Goal: Navigation & Orientation: Find specific page/section

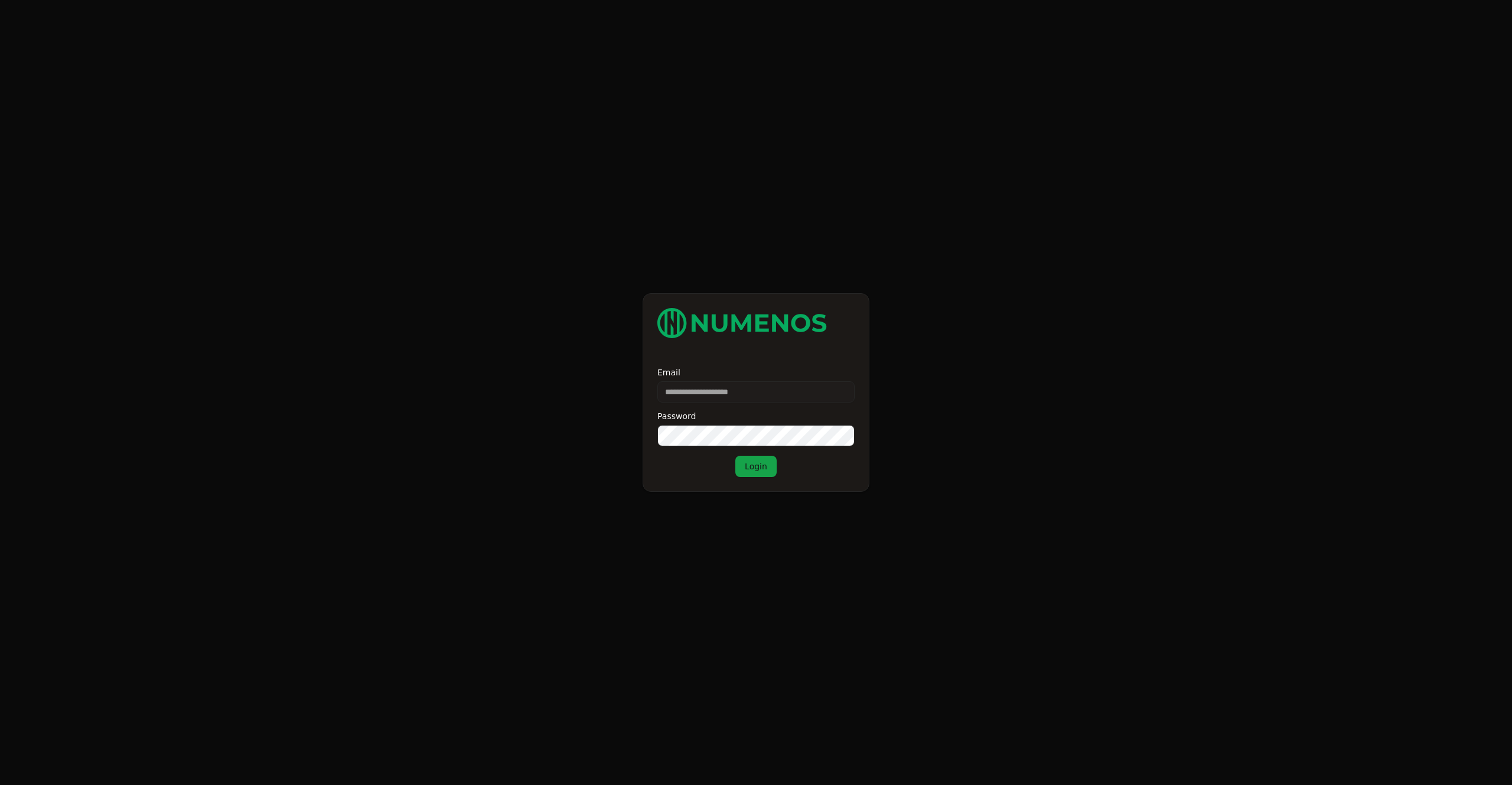
type input "**********"
click at [759, 466] on button "Login" at bounding box center [756, 466] width 41 height 21
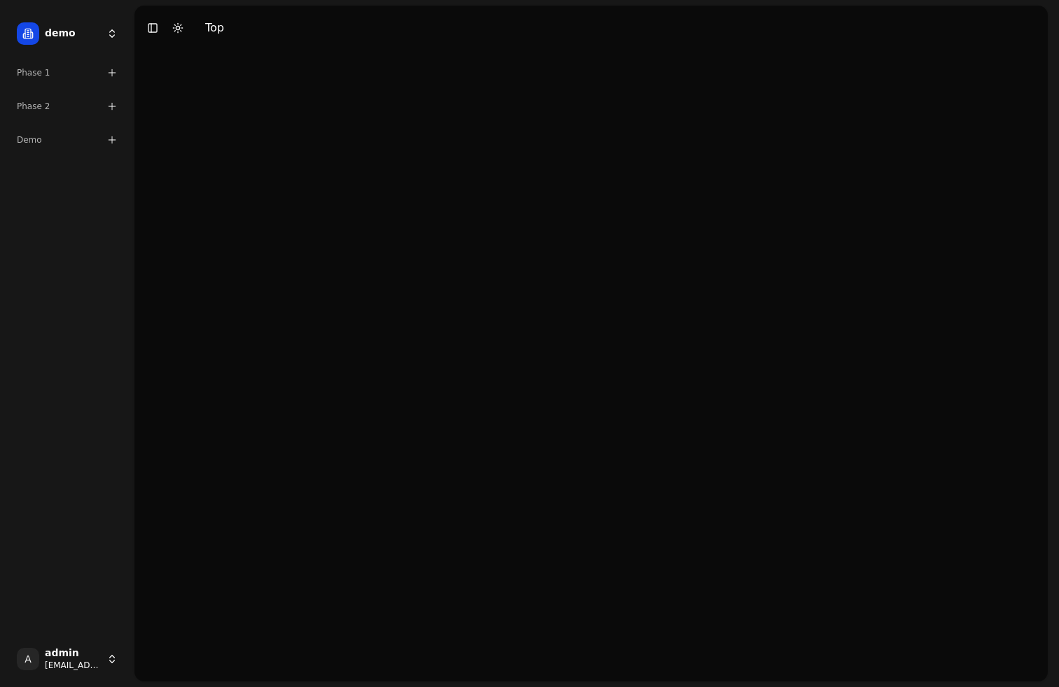
click at [922, 162] on div at bounding box center [590, 365] width 913 height 631
click at [74, 23] on html "demo Phase 1 Phase 2 Demo A admin [EMAIL_ADDRESS] Toggle Sidebar Toggle Dark Mo…" at bounding box center [529, 343] width 1059 height 687
click at [85, 9] on html "demo Phase 1 Phase 2 Demo A admin demo@numenos.ai Toggle Sidebar Toggle Dark Mo…" at bounding box center [529, 343] width 1059 height 687
click at [565, 158] on div at bounding box center [590, 365] width 913 height 631
click at [88, 39] on html "demo Phase 1 Phase 2 Demo A admin demo@numenos.ai Toggle Sidebar Toggle Dark Mo…" at bounding box center [529, 343] width 1059 height 687
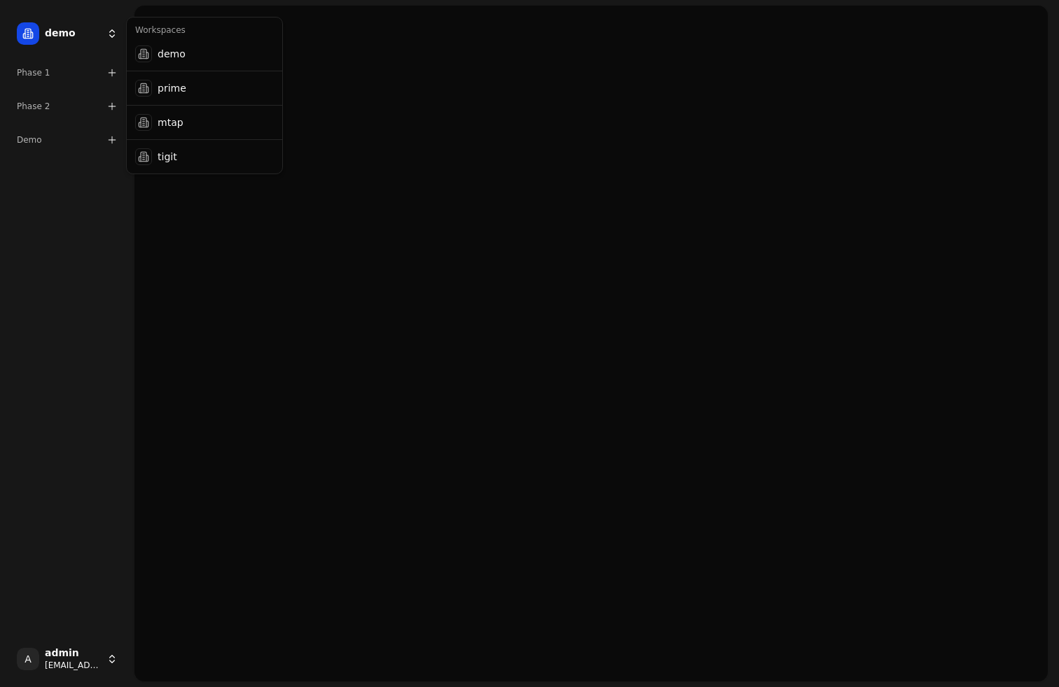
click at [88, 39] on html "demo Phase 1 Phase 2 Demo A admin demo@numenos.ai Toggle Sidebar Toggle Dark Mo…" at bounding box center [529, 343] width 1059 height 687
drag, startPoint x: 371, startPoint y: 256, endPoint x: 305, endPoint y: 341, distance: 108.3
click at [364, 277] on html "demo Phase 1 Phase 2 Demo A admin demo@numenos.ai Toggle Sidebar Toggle Dark Mo…" at bounding box center [529, 343] width 1059 height 687
click at [622, 99] on div at bounding box center [590, 365] width 913 height 631
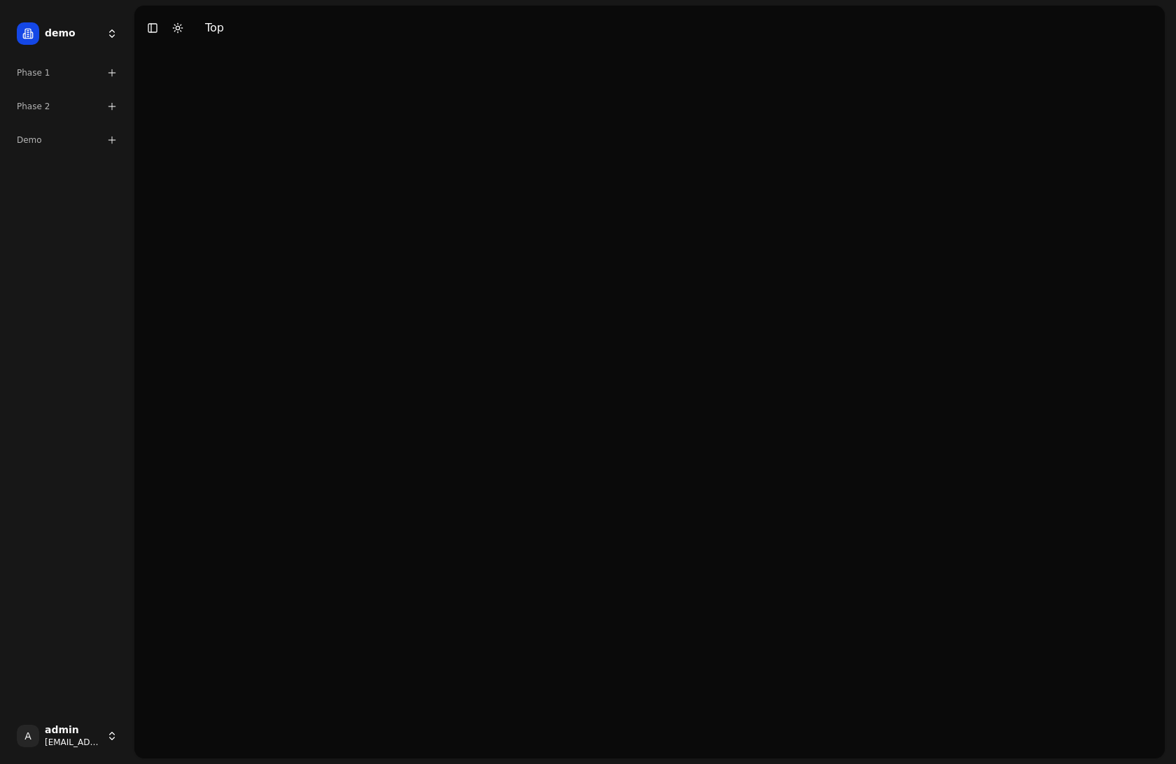
click at [1058, 378] on div at bounding box center [649, 404] width 1031 height 708
click at [631, 77] on div at bounding box center [649, 404] width 1031 height 708
click at [110, 38] on html "demo Phase 1 Phase 2 Demo A admin demo@numenos.ai Toggle Sidebar Toggle Dark Mo…" at bounding box center [588, 382] width 1176 height 764
click at [147, 84] on div at bounding box center [143, 88] width 17 height 17
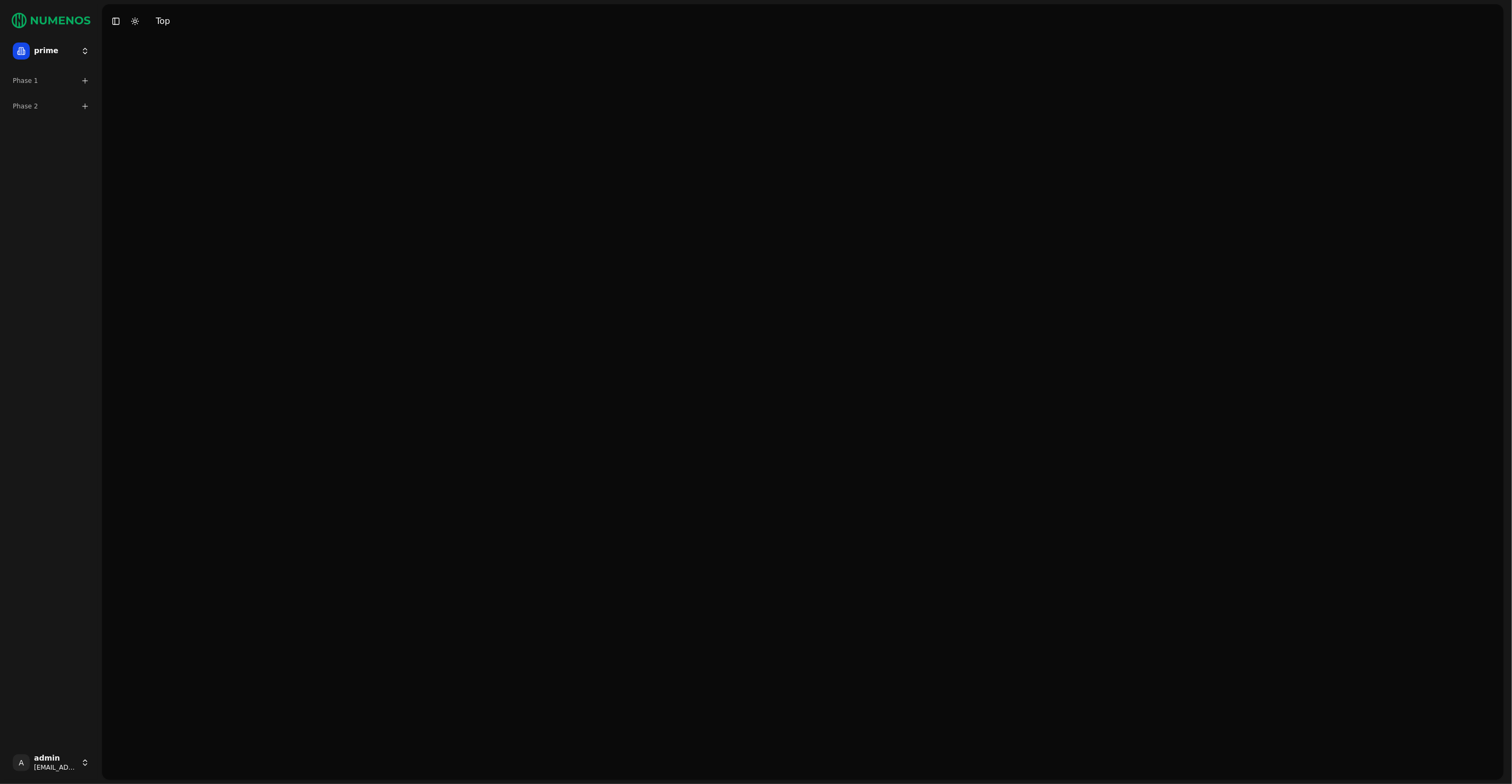
drag, startPoint x: 639, startPoint y: 208, endPoint x: 611, endPoint y: 187, distance: 35.0
click at [637, 216] on div at bounding box center [802, 408] width 1401 height 741
click at [46, 54] on html "prime Phase 1 Phase 2 A admin demo@numenos.ai Toggle Sidebar Toggle Dark Mode T…" at bounding box center [756, 392] width 1512 height 784
drag, startPoint x: 70, startPoint y: 128, endPoint x: 66, endPoint y: 111, distance: 17.5
click at [68, 121] on html "prime Phase 1 Phase 2 A admin demo@numenos.ai Toggle Sidebar Toggle Dark Mode T…" at bounding box center [756, 392] width 1512 height 784
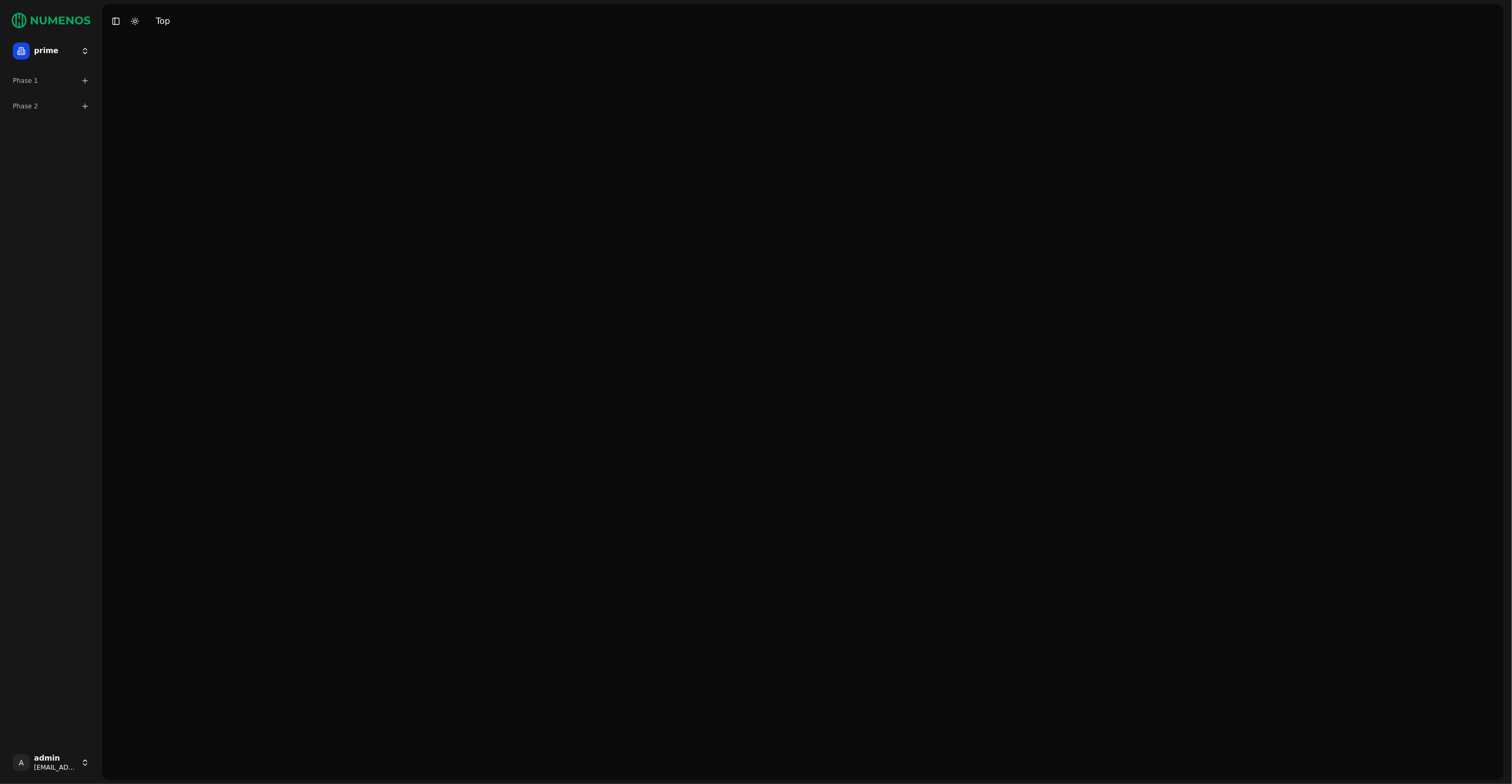
click at [84, 101] on div "Phase 2" at bounding box center [51, 106] width 85 height 17
click at [80, 87] on div "Phase 1" at bounding box center [51, 80] width 85 height 17
click at [202, 129] on div at bounding box center [802, 408] width 1401 height 741
click at [80, 46] on html "prime Phase 1 Foundation Model Exploration Phase 2 Foundation Model Exploration…" at bounding box center [756, 392] width 1512 height 784
click at [170, 67] on div "demo" at bounding box center [156, 67] width 114 height 21
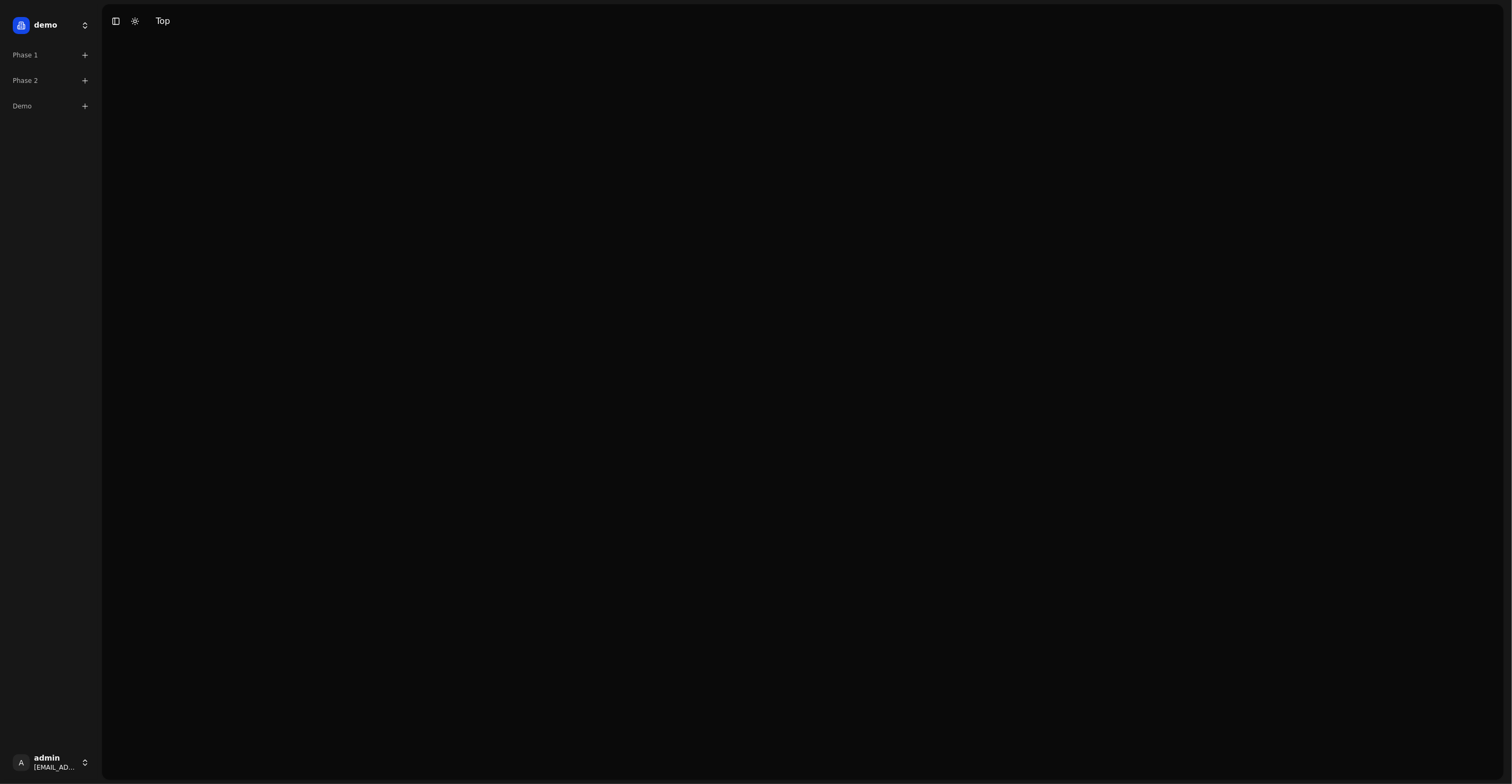
click at [79, 90] on div "Phase 2" at bounding box center [51, 81] width 93 height 26
click at [80, 99] on div "Demo" at bounding box center [51, 106] width 93 height 26
click at [80, 102] on icon at bounding box center [84, 105] width 8 height 8
click at [83, 88] on div "Phase 2" at bounding box center [51, 80] width 85 height 17
click at [85, 59] on div "Phase 1" at bounding box center [51, 55] width 85 height 17
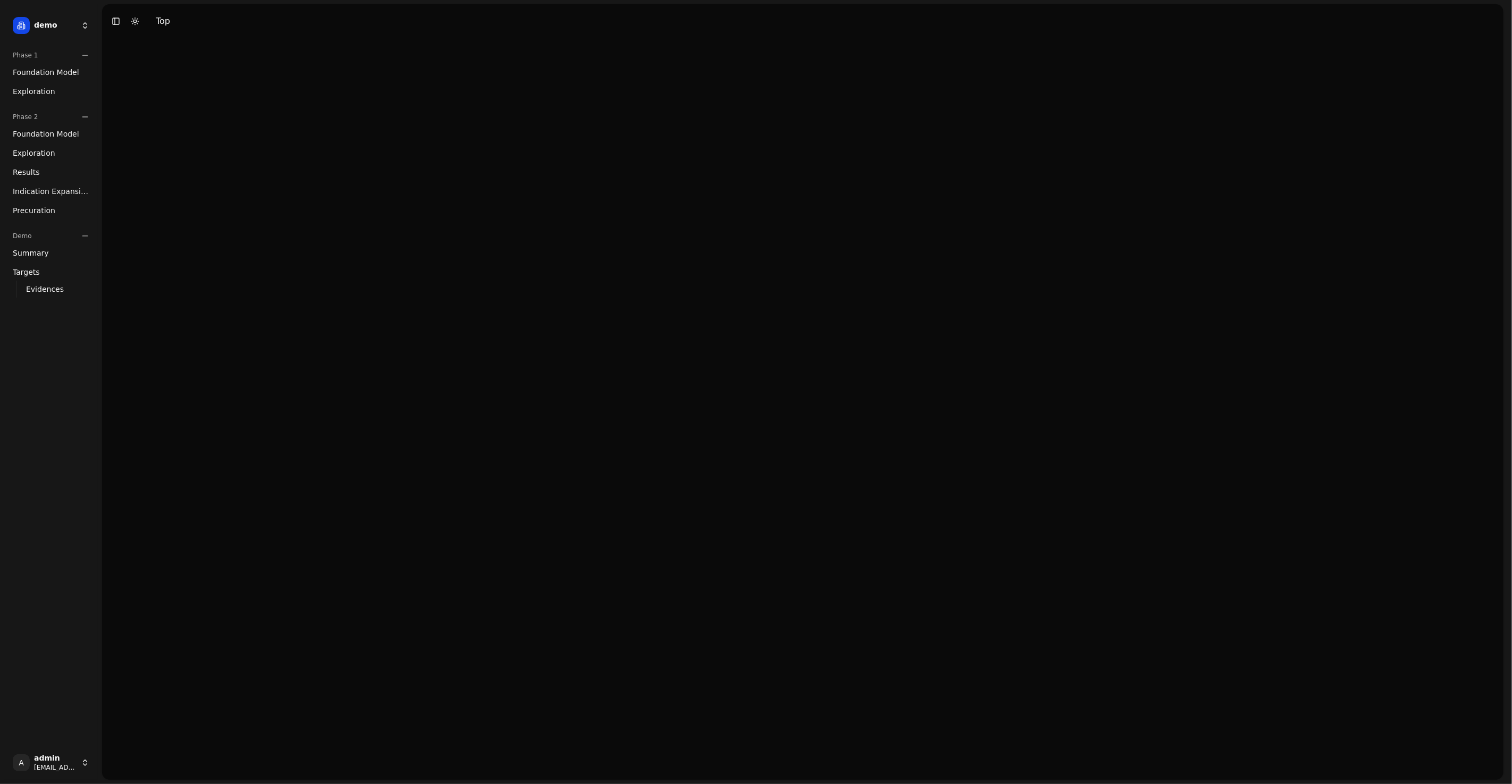
click at [118, 127] on div at bounding box center [802, 408] width 1401 height 741
click at [76, 22] on html "demo Phase 1 Foundation Model Exploration Phase 2 Foundation Model Exploration …" at bounding box center [756, 392] width 1512 height 784
click at [156, 69] on div "prime" at bounding box center [156, 67] width 114 height 21
click at [71, 56] on html "prime Phase 1 Foundation Model Exploration Phase 2 Foundation Model Exploration…" at bounding box center [756, 392] width 1512 height 784
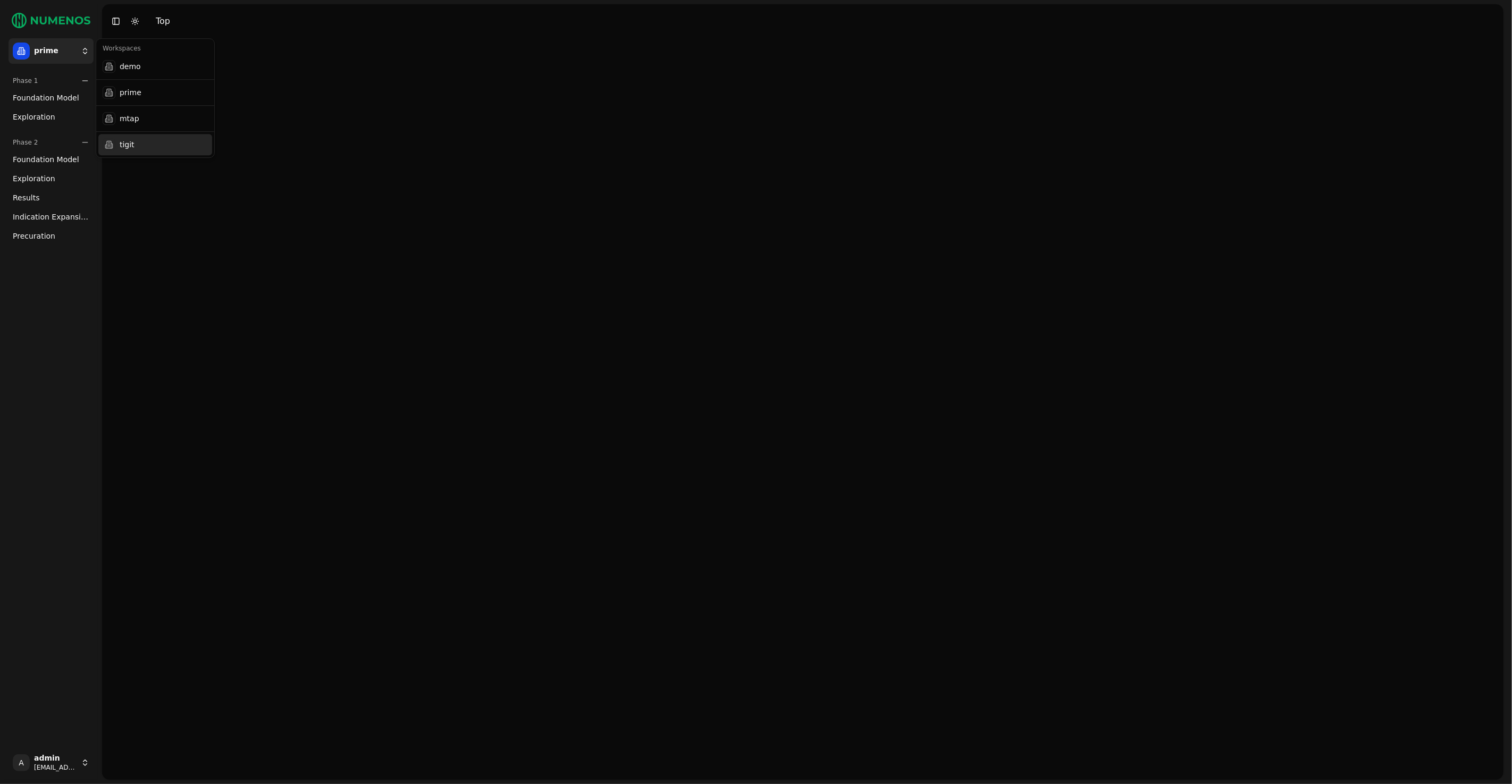
click at [131, 134] on div "Workspaces demo prime mtap tigit" at bounding box center [155, 98] width 119 height 120
click at [137, 147] on div at bounding box center [802, 408] width 1401 height 741
click at [64, 59] on html "tigit Phase 1 Phase 2 A admin demo@numenos.ai Toggle Sidebar Toggle Dark Mode T…" at bounding box center [756, 392] width 1512 height 784
click at [80, 20] on html "tigit Phase 1 Phase 2 A admin demo@numenos.ai Toggle Sidebar Toggle Dark Mode T…" at bounding box center [756, 392] width 1512 height 784
click at [70, 22] on icon at bounding box center [61, 20] width 59 height 15
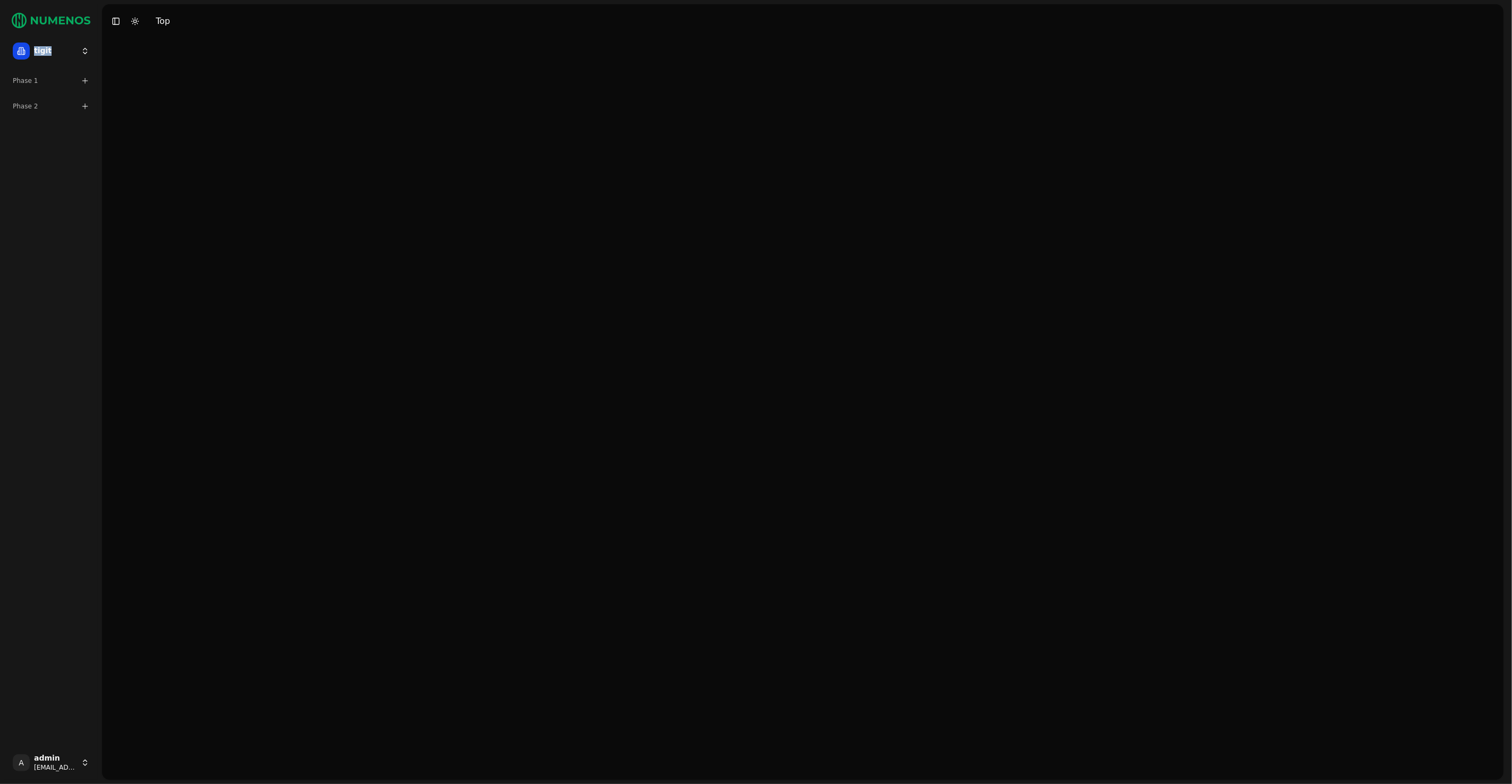
click at [69, 22] on icon at bounding box center [61, 20] width 59 height 15
click at [62, 23] on icon at bounding box center [62, 20] width 6 height 8
click at [56, 46] on html "tigit Phase 1 Phase 2 A admin demo@numenos.ai Toggle Sidebar Toggle Dark Mode T…" at bounding box center [756, 392] width 1512 height 784
click at [122, 56] on div "demo" at bounding box center [156, 67] width 114 height 21
click at [49, 22] on html "demo Phase 1 Foundation Model Exploration Phase 2 Foundation Model Exploration …" at bounding box center [756, 392] width 1512 height 784
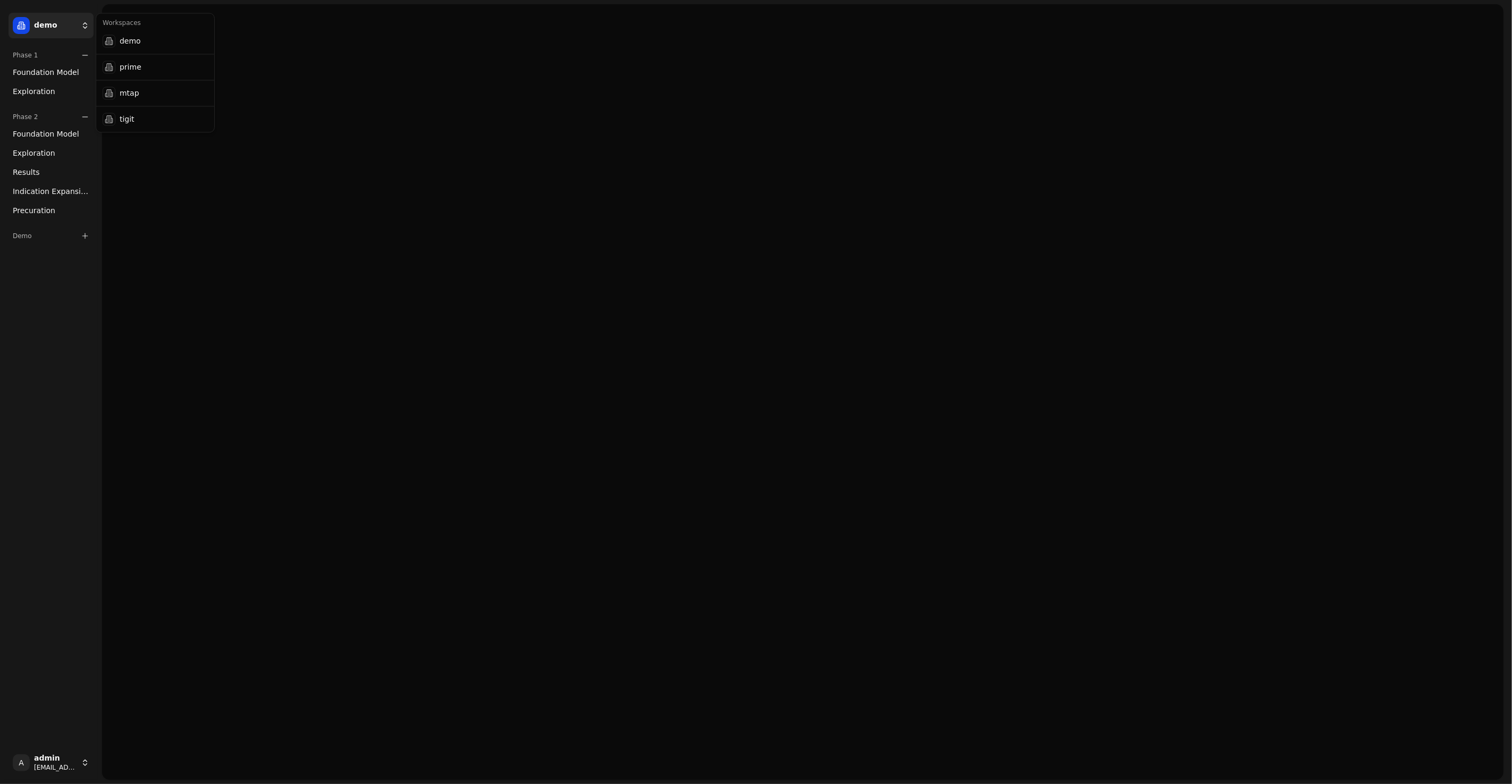
click at [49, 20] on html "demo Phase 1 Foundation Model Exploration Phase 2 Foundation Model Exploration …" at bounding box center [756, 392] width 1512 height 784
click at [51, 12] on html "demo Phase 1 Foundation Model Exploration Phase 2 Foundation Model Exploration …" at bounding box center [756, 392] width 1512 height 784
click at [50, 10] on html "demo Phase 1 Foundation Model Exploration Phase 2 Foundation Model Exploration …" at bounding box center [756, 392] width 1512 height 784
click at [50, 10] on div "demo" at bounding box center [51, 24] width 93 height 38
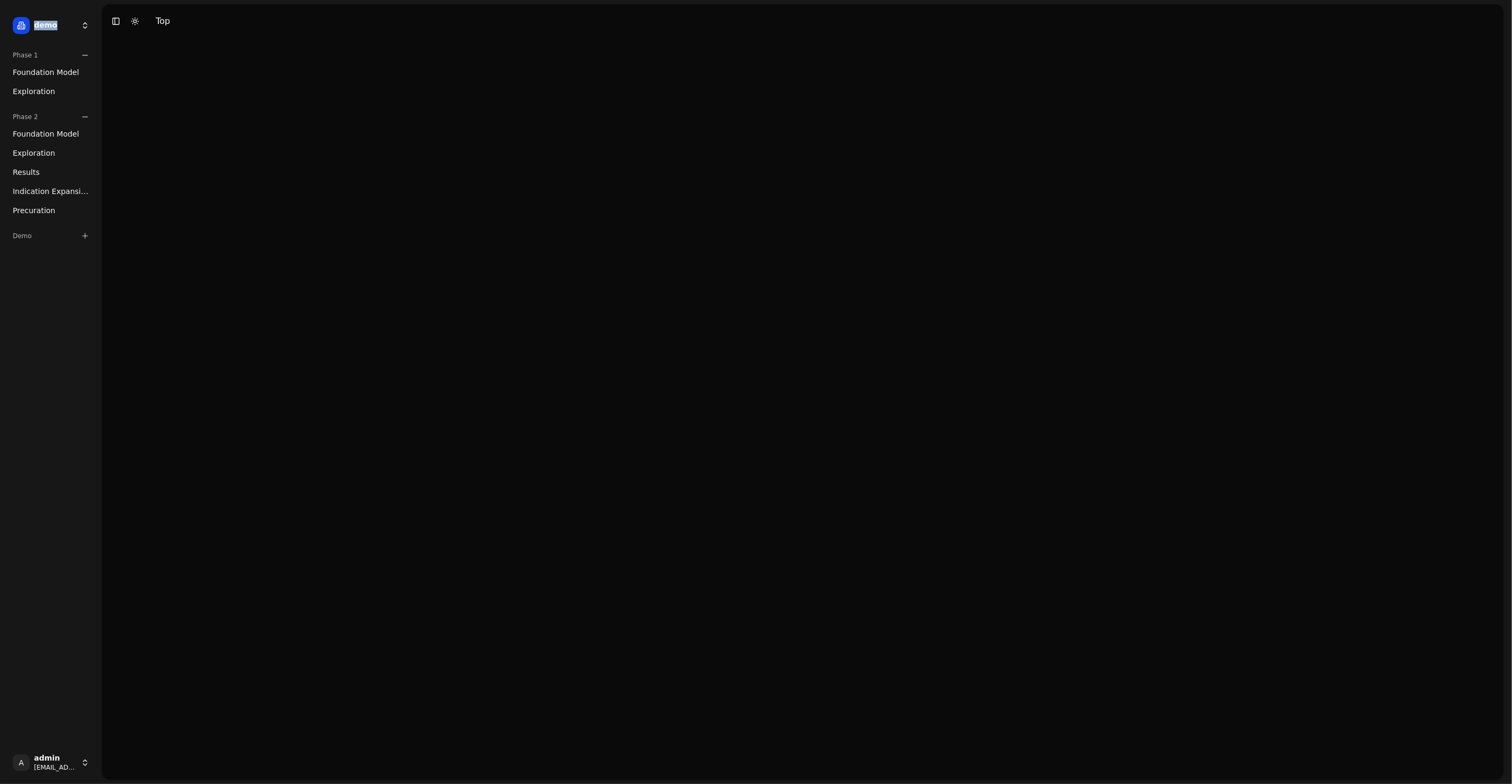
drag, startPoint x: 49, startPoint y: 8, endPoint x: 52, endPoint y: 25, distance: 17.3
click at [50, 16] on div "demo" at bounding box center [51, 24] width 93 height 38
click at [53, 35] on html "demo Phase 1 Foundation Model Exploration Phase 2 Foundation Model Exploration …" at bounding box center [756, 392] width 1512 height 784
click at [54, 35] on html "demo Phase 1 Foundation Model Exploration Phase 2 Foundation Model Exploration …" at bounding box center [756, 392] width 1512 height 784
click at [139, 50] on div at bounding box center [802, 408] width 1401 height 741
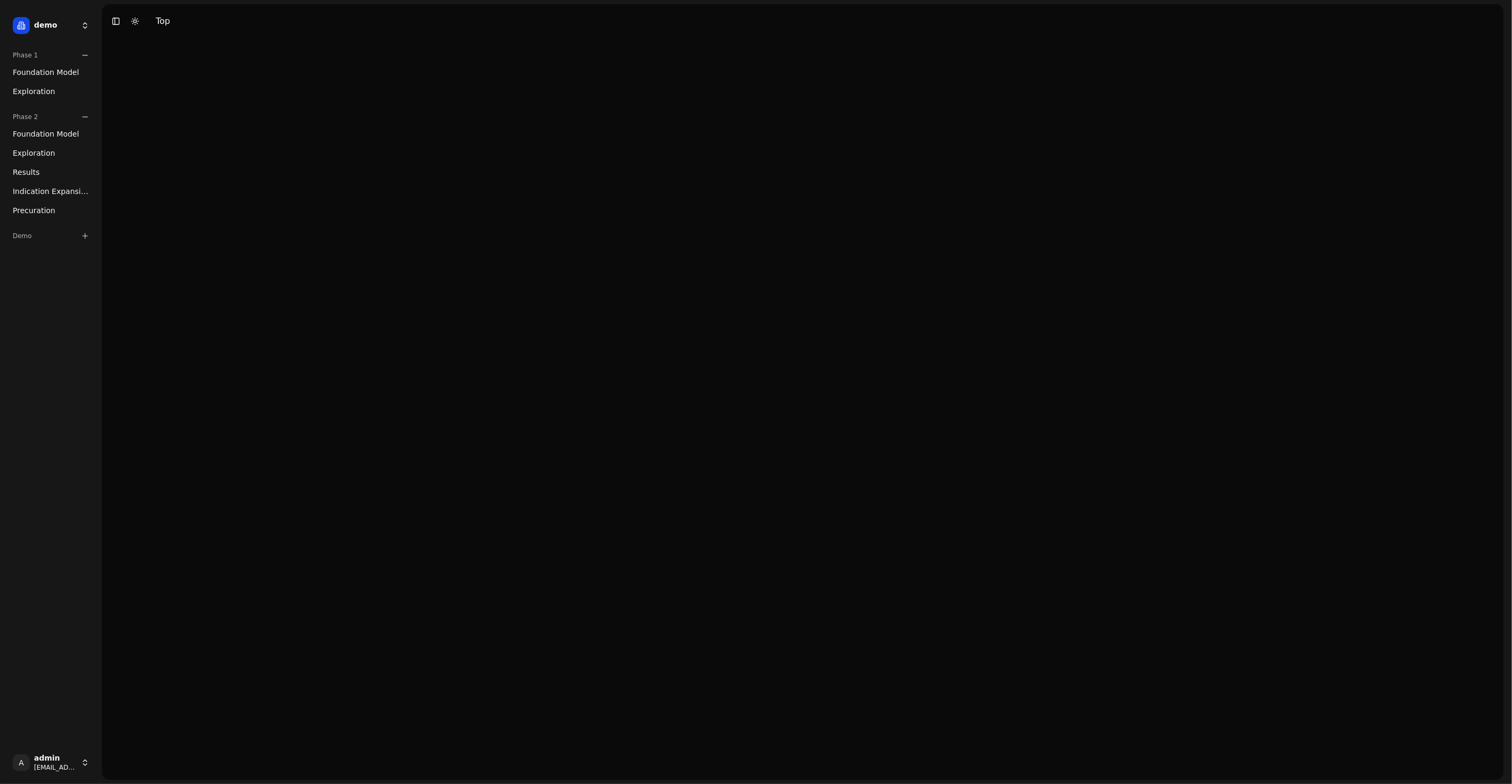
click at [65, 228] on div "Demo" at bounding box center [51, 236] width 93 height 26
click at [87, 237] on icon at bounding box center [84, 235] width 8 height 8
click at [72, 235] on div "Demo" at bounding box center [51, 236] width 85 height 17
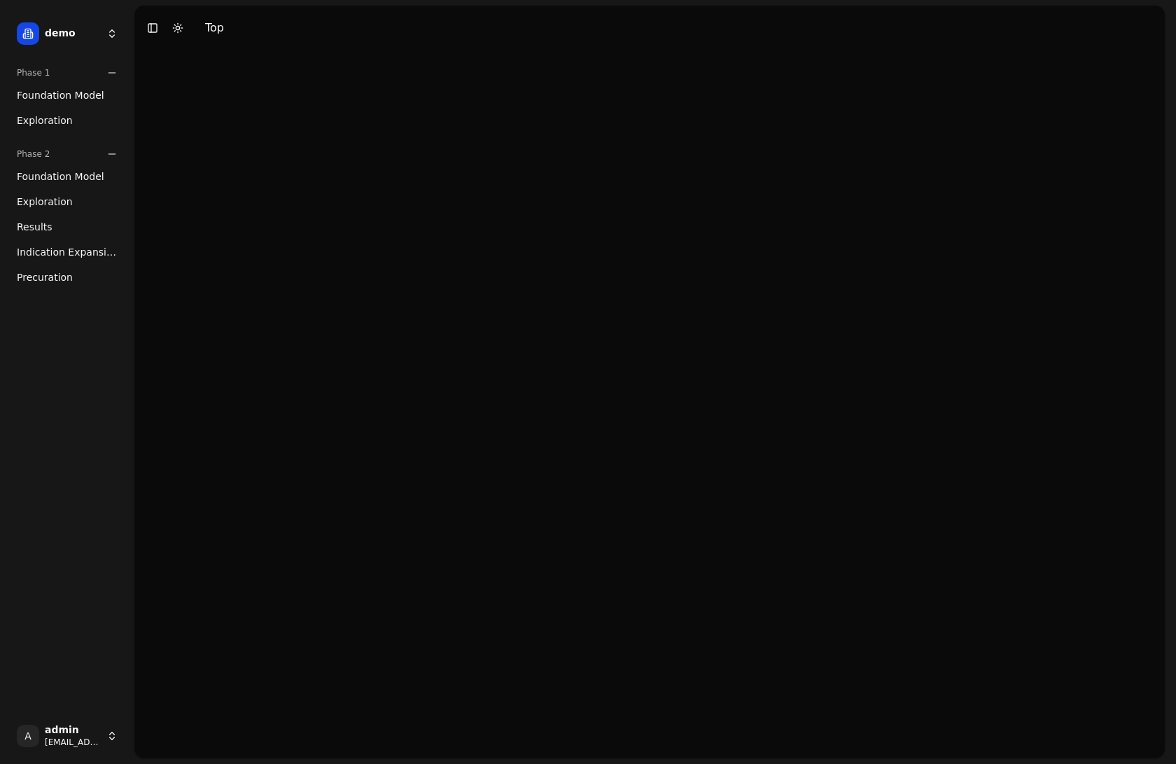
drag, startPoint x: 328, startPoint y: 280, endPoint x: 644, endPoint y: 278, distance: 315.8
click at [356, 279] on div at bounding box center [649, 404] width 1031 height 708
click at [810, 330] on div at bounding box center [649, 404] width 1031 height 708
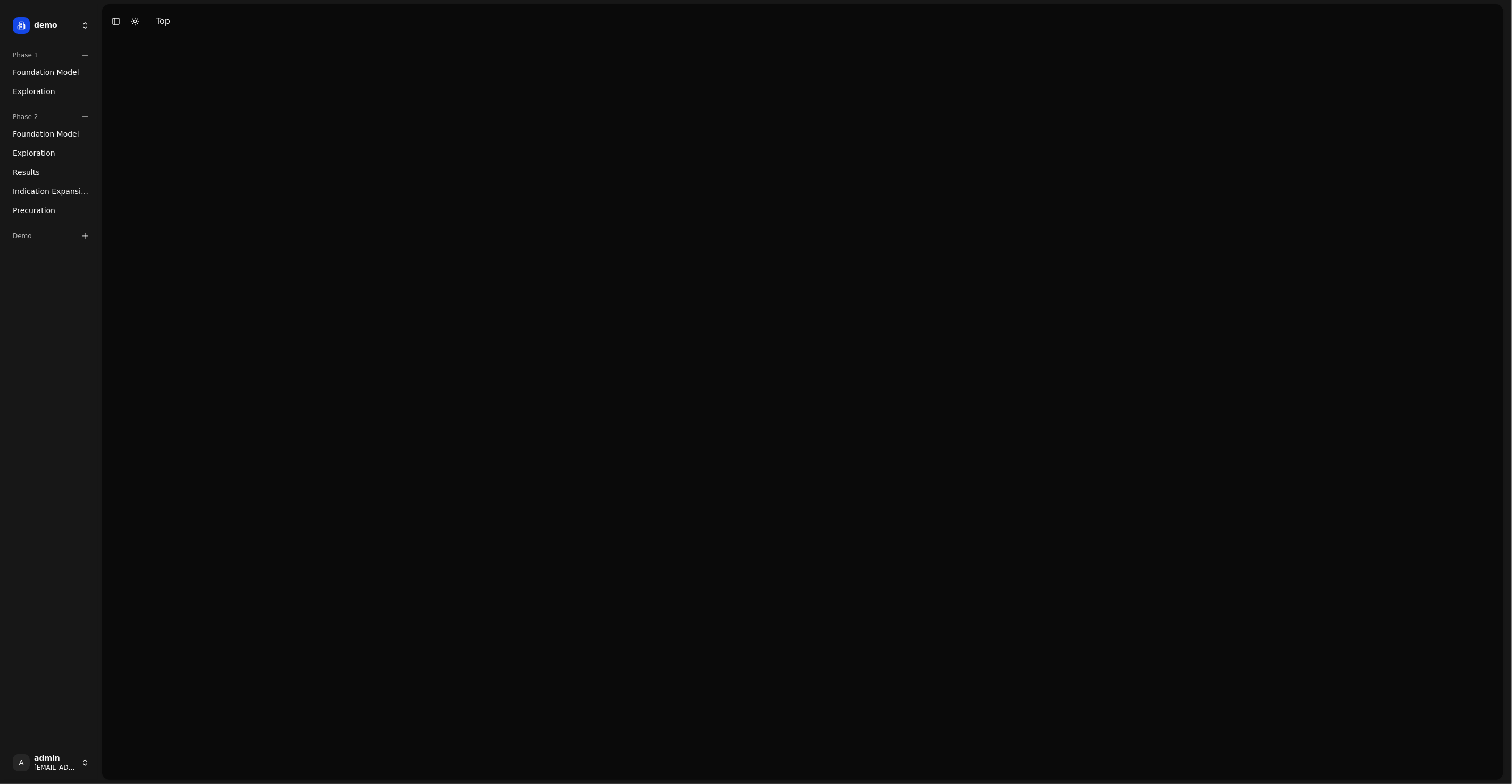
click at [47, 36] on html "demo Phase 1 Foundation Model Exploration Phase 2 Foundation Model Exploration …" at bounding box center [756, 392] width 1512 height 784
click at [144, 83] on div "mtap" at bounding box center [156, 93] width 114 height 21
